Goal: Task Accomplishment & Management: Use online tool/utility

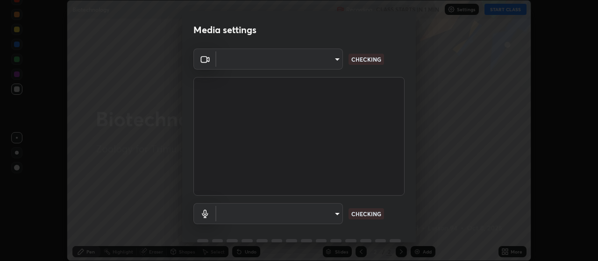
scroll to position [261, 597]
type input "864057661405111667eaf46b2173e0736cd3ec5385ce5c3d6229a28e14324661"
type input "46ee52979170896769562062bbb866464c74d1687cfe9cd07f811d230fa5be55"
click at [335, 58] on body "Erase all Biotechnology Recording CLASS STARTS IN 1 MIN Settings START CLASS Se…" at bounding box center [299, 130] width 598 height 261
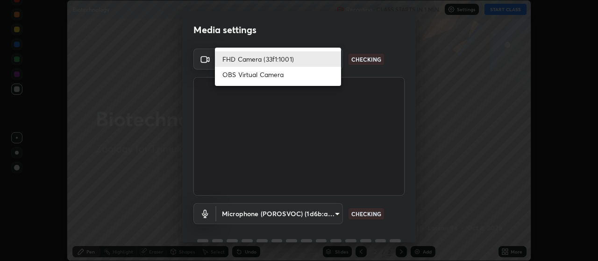
click at [283, 79] on li "OBS Virtual Camera" at bounding box center [278, 74] width 126 height 15
type input "5a6c7d01ebfc5c721caa7a3d2effba77ce958777f4f38db5ad1bba3a628911e3"
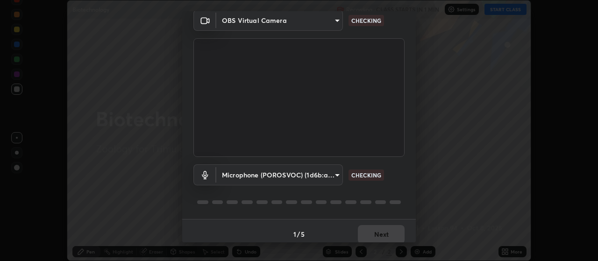
scroll to position [45, 0]
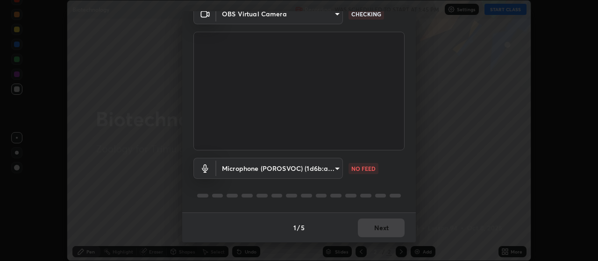
click at [336, 166] on body "Erase all Biotechnology Recording WAS SCHEDULED TO START AT 1:45 PM Settings ST…" at bounding box center [299, 130] width 598 height 261
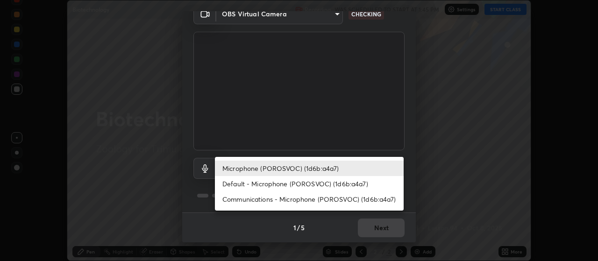
click at [307, 184] on li "Default - Microphone (POROSVOC) (1d6b:a4a7)" at bounding box center [309, 183] width 189 height 15
type input "default"
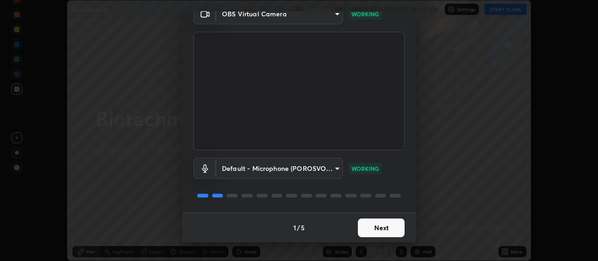
click at [366, 227] on button "Next" at bounding box center [381, 228] width 47 height 19
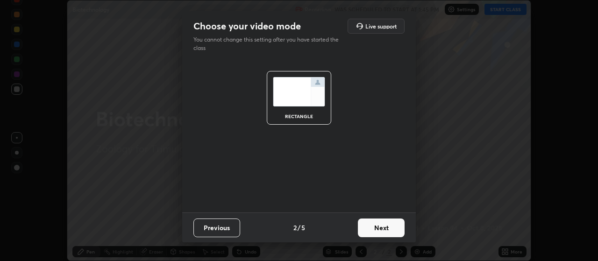
click at [368, 232] on button "Next" at bounding box center [381, 228] width 47 height 19
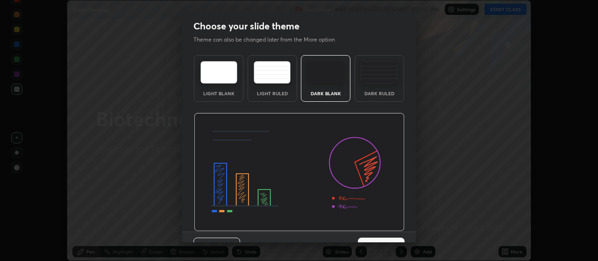
scroll to position [19, 0]
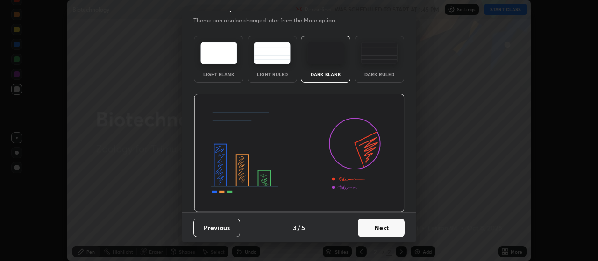
click at [371, 229] on button "Next" at bounding box center [381, 228] width 47 height 19
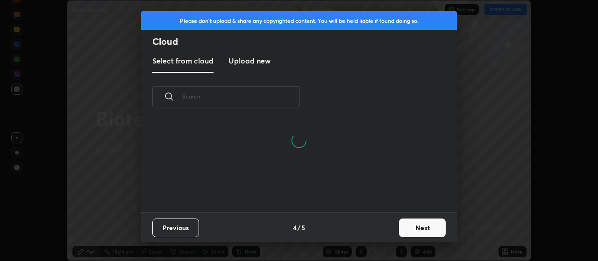
click at [406, 230] on button "Next" at bounding box center [422, 228] width 47 height 19
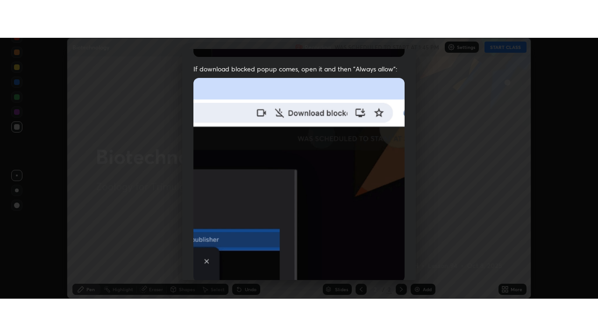
scroll to position [236, 0]
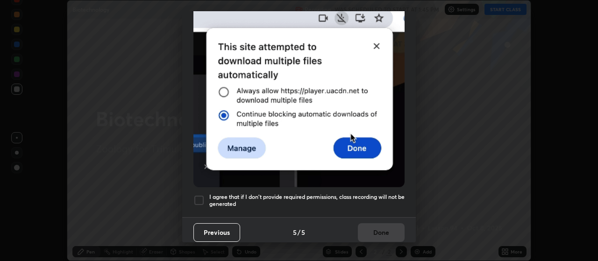
click at [314, 193] on h5 "I agree that if I don't provide required permissions, class recording will not …" at bounding box center [306, 200] width 195 height 14
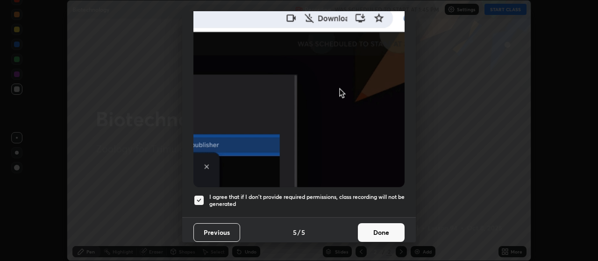
click at [377, 229] on button "Done" at bounding box center [381, 232] width 47 height 19
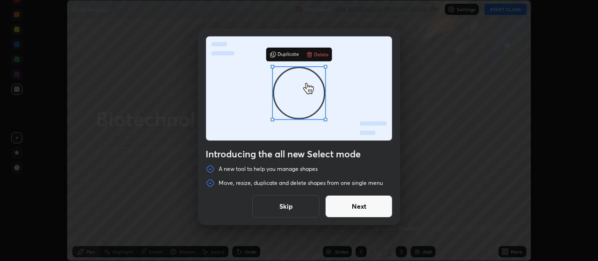
click at [376, 205] on button "Next" at bounding box center [358, 206] width 67 height 22
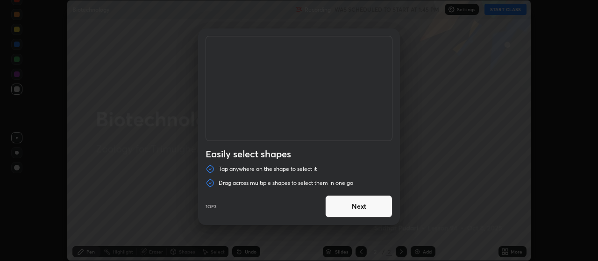
click at [372, 211] on button "Next" at bounding box center [358, 206] width 67 height 22
click at [374, 212] on button "Next" at bounding box center [358, 206] width 67 height 22
click at [373, 209] on button "Done" at bounding box center [358, 206] width 67 height 22
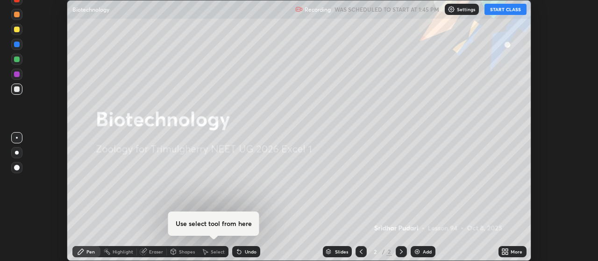
click at [496, 7] on button "START CLASS" at bounding box center [505, 9] width 42 height 11
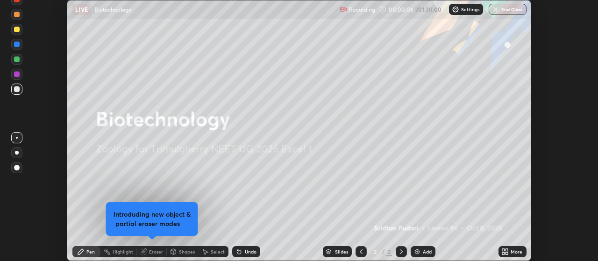
click at [506, 250] on icon at bounding box center [507, 250] width 2 height 2
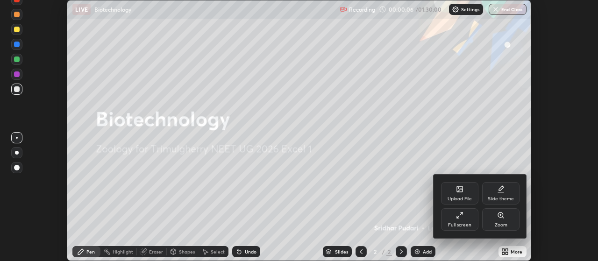
click at [459, 215] on icon at bounding box center [459, 215] width 7 height 7
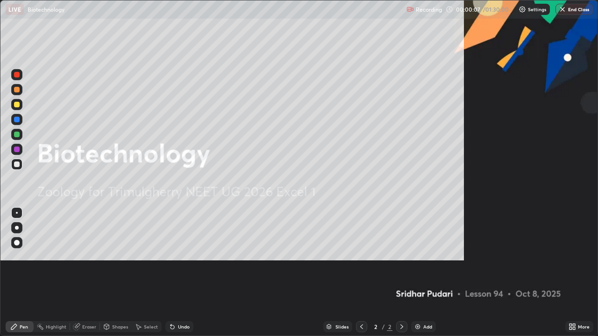
scroll to position [336, 598]
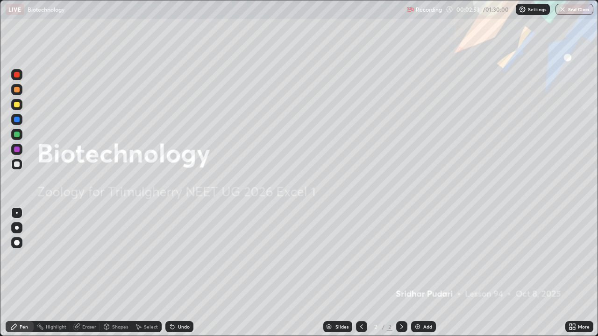
click at [418, 261] on img at bounding box center [417, 326] width 7 height 7
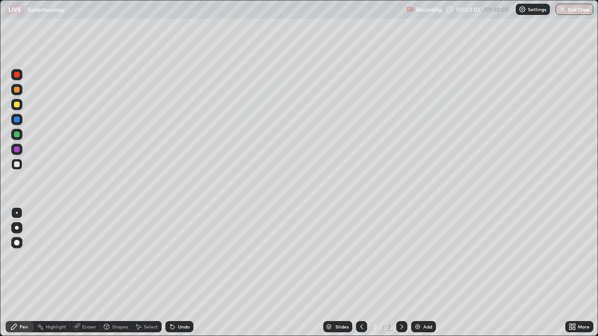
click at [18, 228] on div at bounding box center [17, 228] width 4 height 4
click at [174, 261] on div "Undo" at bounding box center [179, 326] width 28 height 11
click at [177, 261] on div "Undo" at bounding box center [179, 326] width 28 height 11
click at [181, 261] on div "Undo" at bounding box center [179, 326] width 28 height 11
click at [92, 261] on div "Eraser" at bounding box center [89, 327] width 14 height 5
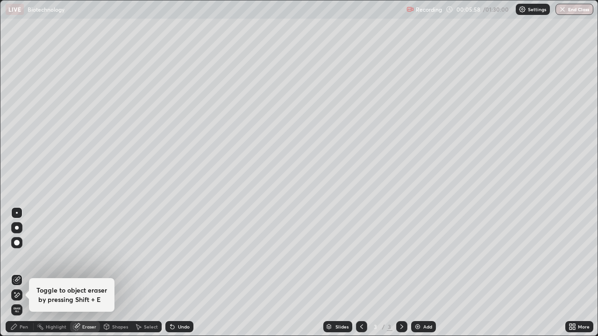
click at [31, 261] on div "Pen" at bounding box center [20, 326] width 28 height 11
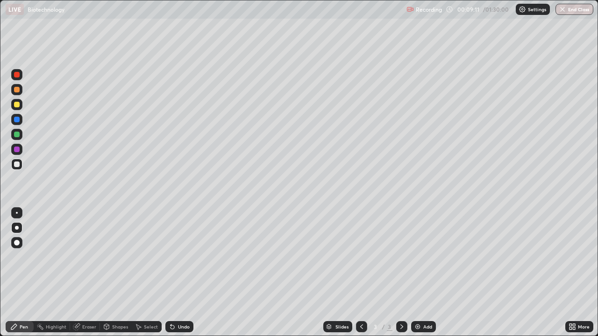
click at [180, 261] on div "Undo" at bounding box center [184, 327] width 12 height 5
click at [181, 261] on div "Undo" at bounding box center [184, 327] width 12 height 5
click at [179, 261] on div "Undo" at bounding box center [184, 327] width 12 height 5
